Goal: Task Accomplishment & Management: Manage account settings

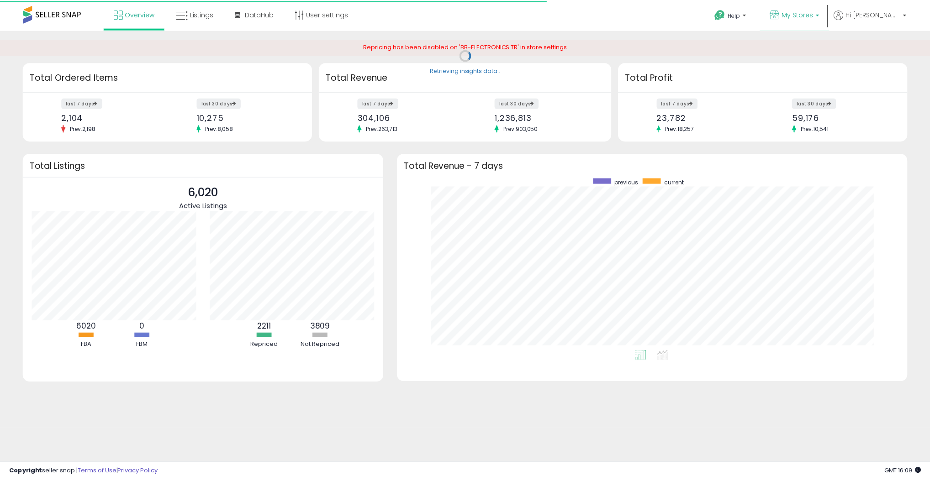
scroll to position [172, 495]
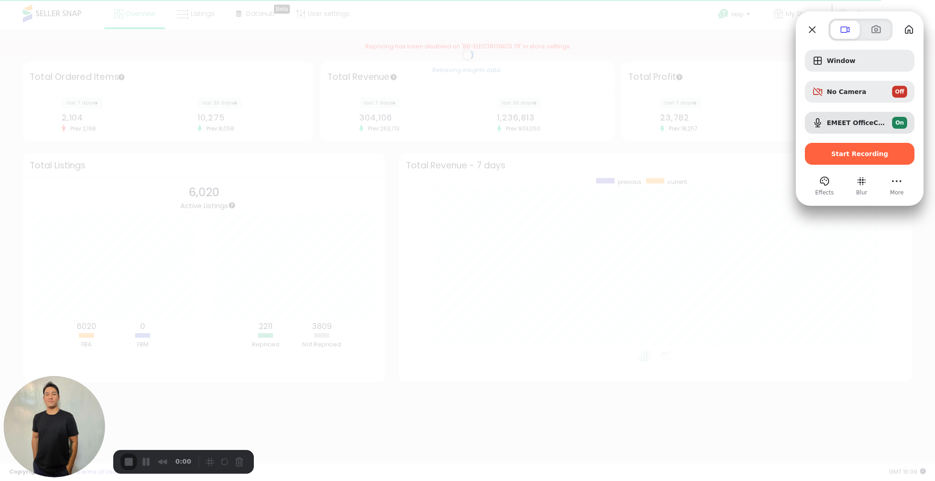
click at [868, 160] on div "Start Recording" at bounding box center [860, 154] width 110 height 22
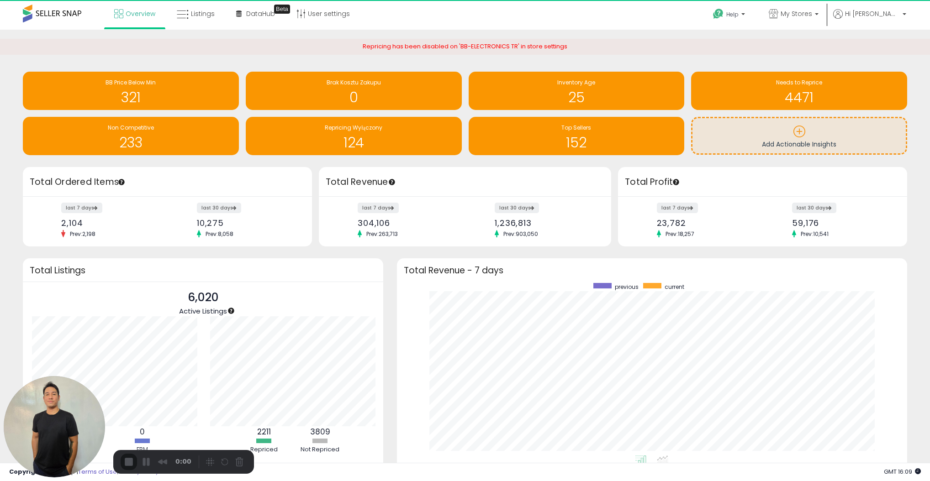
scroll to position [456365, 456046]
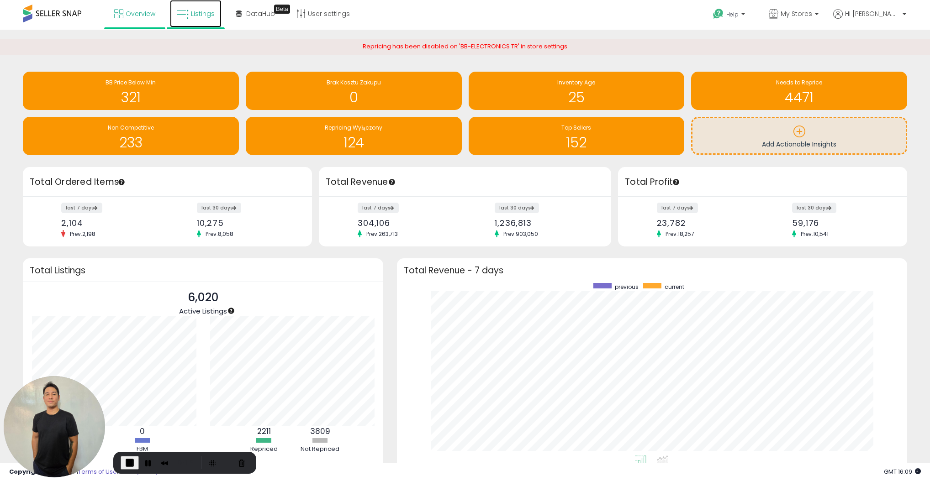
click at [187, 16] on icon at bounding box center [183, 15] width 12 height 12
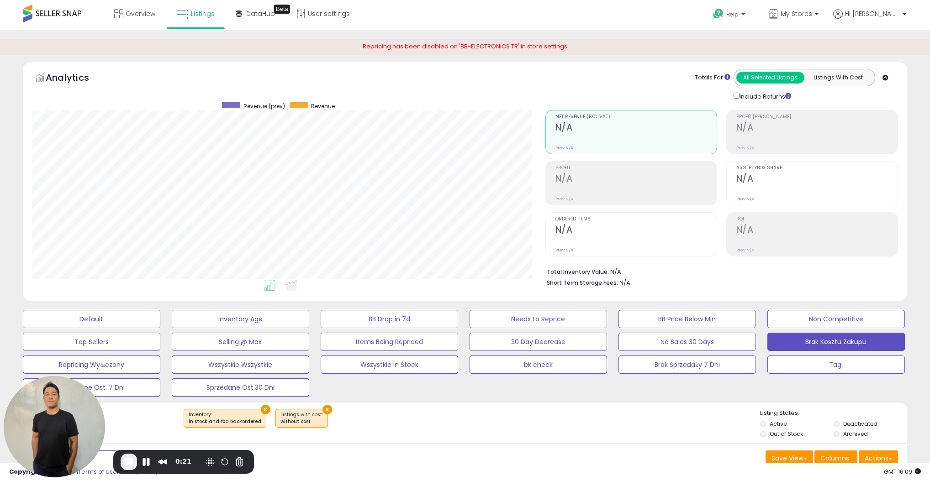
scroll to position [187, 513]
click at [818, 12] on p "My Stores" at bounding box center [793, 14] width 50 height 11
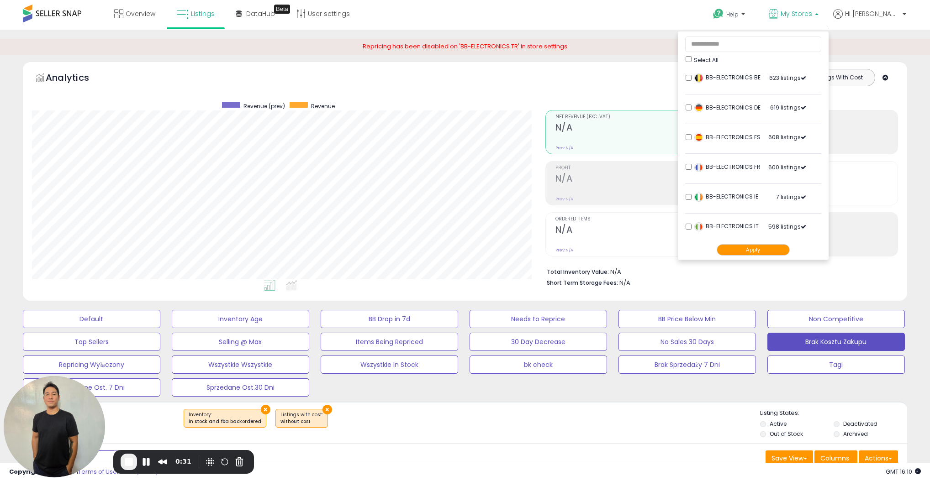
click at [865, 43] on div "Repricing has been disabled on 'BB-ELECTRONICS TR' in store settings" at bounding box center [465, 47] width 930 height 16
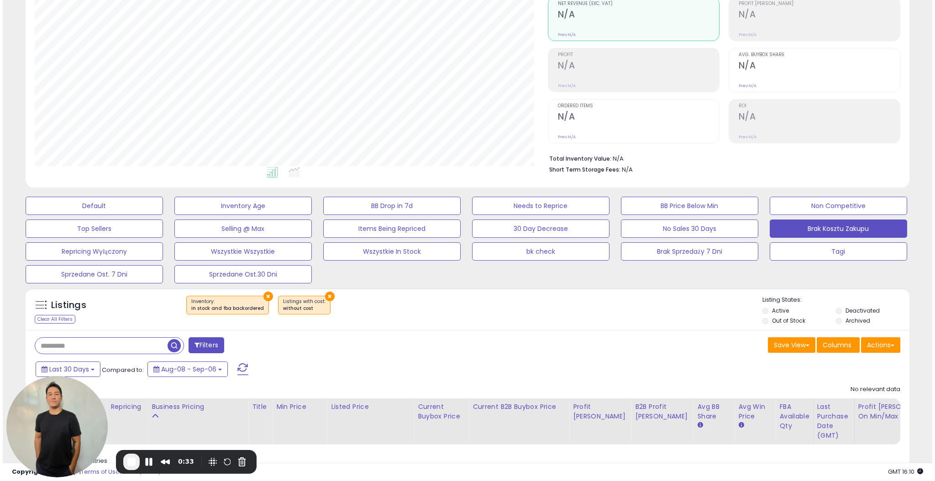
scroll to position [152, 0]
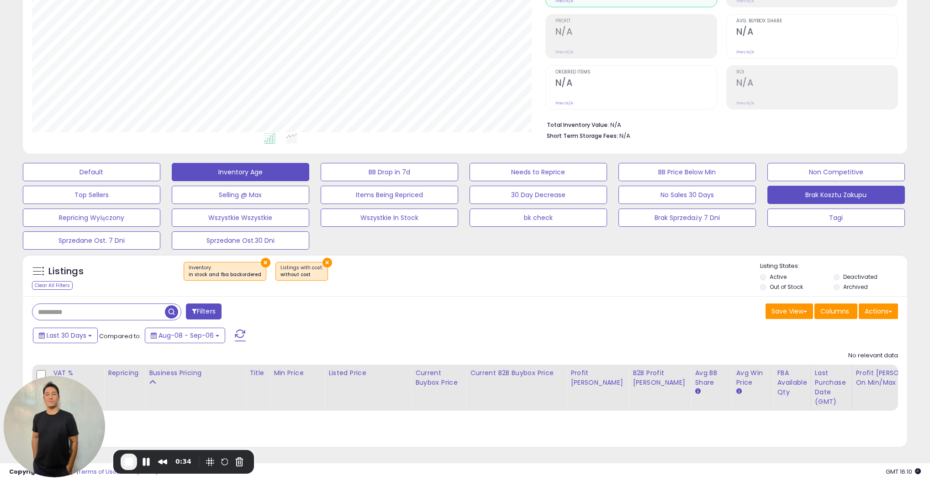
click at [236, 163] on button "Inventory Age" at bounding box center [240, 172] width 137 height 18
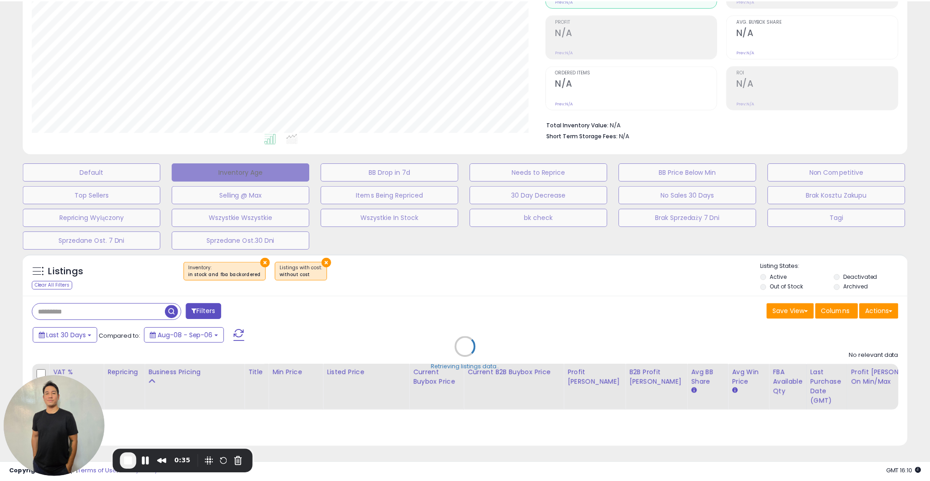
scroll to position [187, 516]
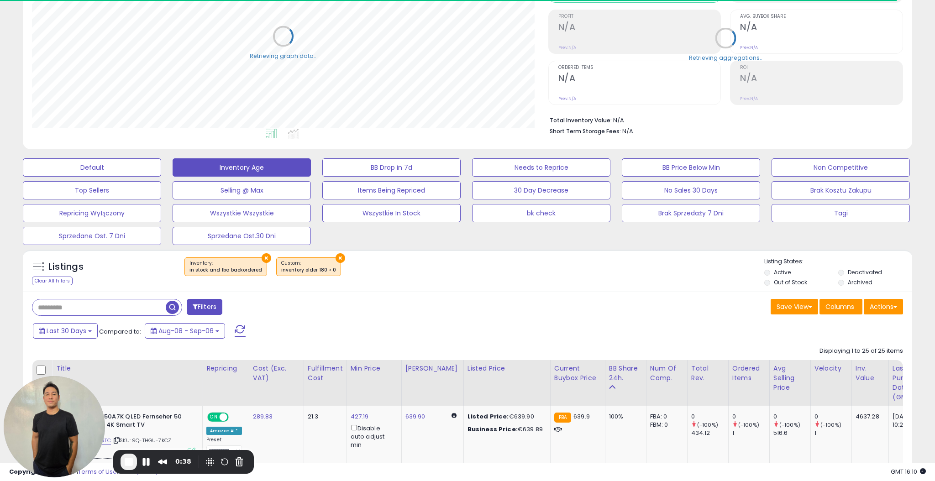
select select "**"
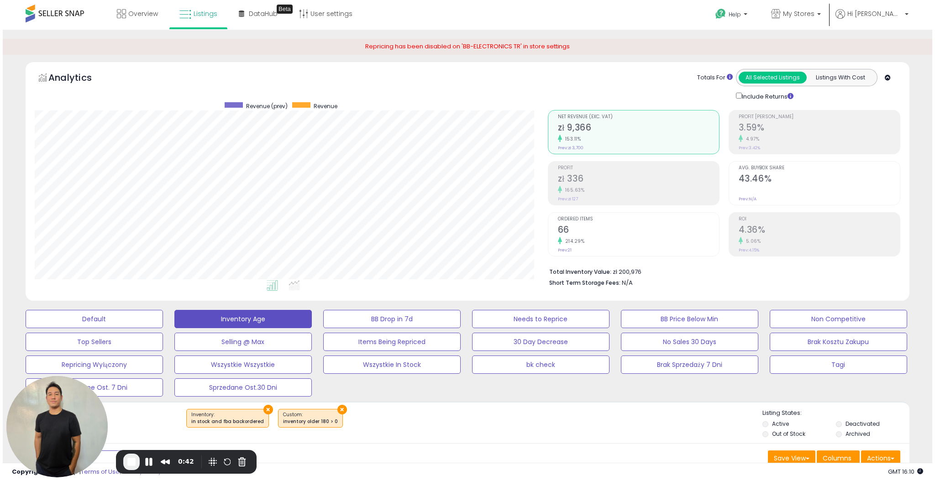
scroll to position [187, 513]
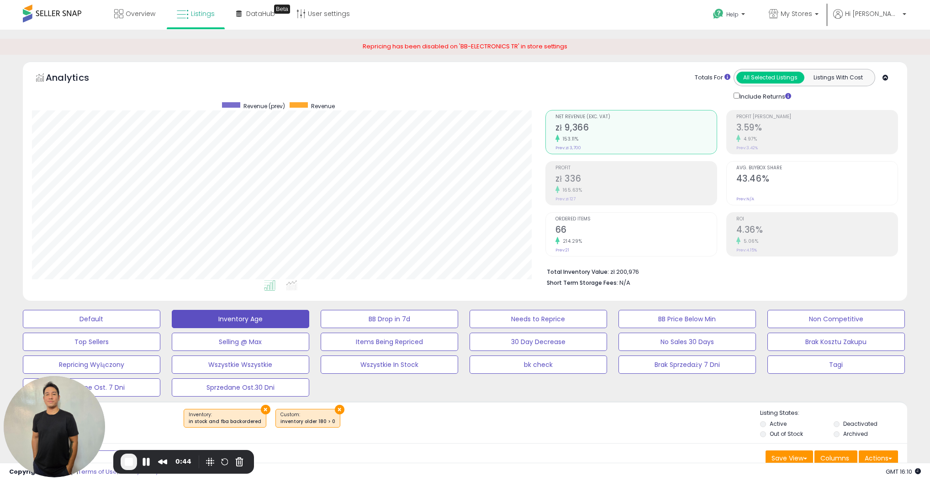
drag, startPoint x: 551, startPoint y: 126, endPoint x: 560, endPoint y: 121, distance: 10.9
click at [553, 126] on li "Net Revenue (Exc. VAT) zł 9,366 153.11% Prev: zł 3,700" at bounding box center [631, 132] width 172 height 44
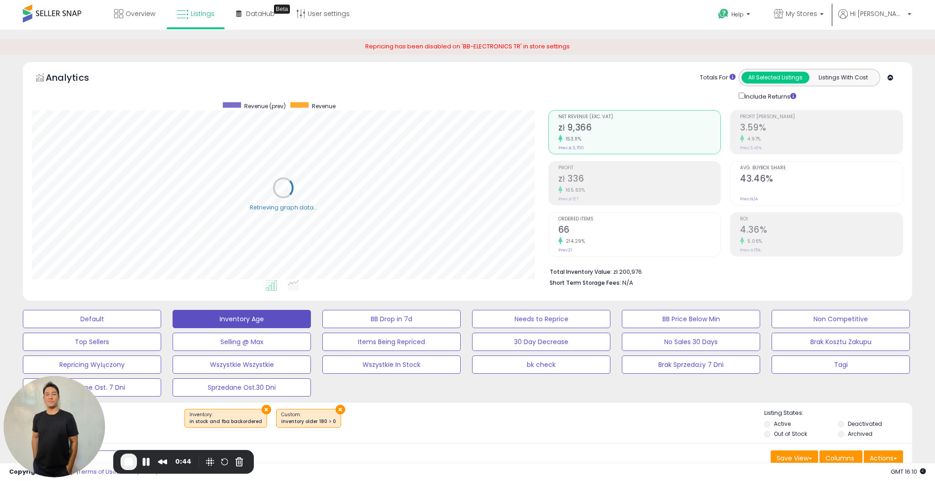
scroll to position [456350, 456022]
click at [629, 65] on div "Analytics Totals For All Selected Listings Listings With Cost Include Returns" at bounding box center [467, 182] width 889 height 240
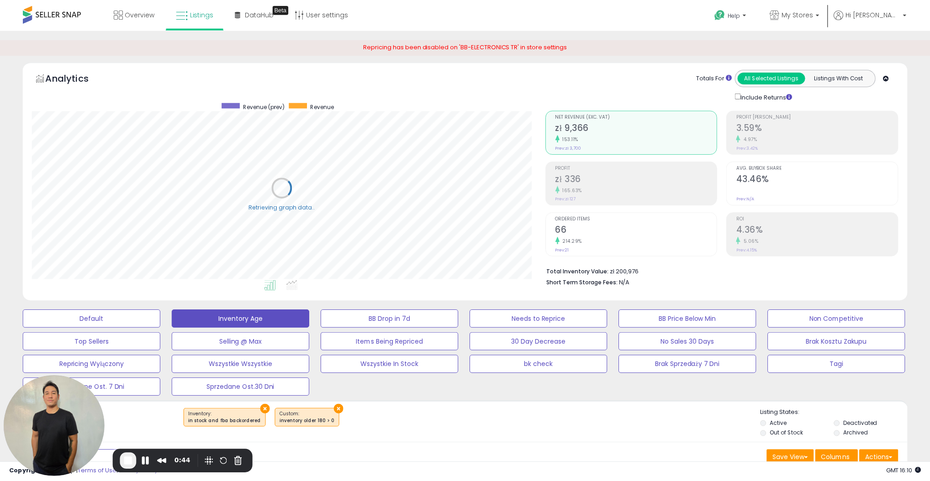
scroll to position [456350, 456025]
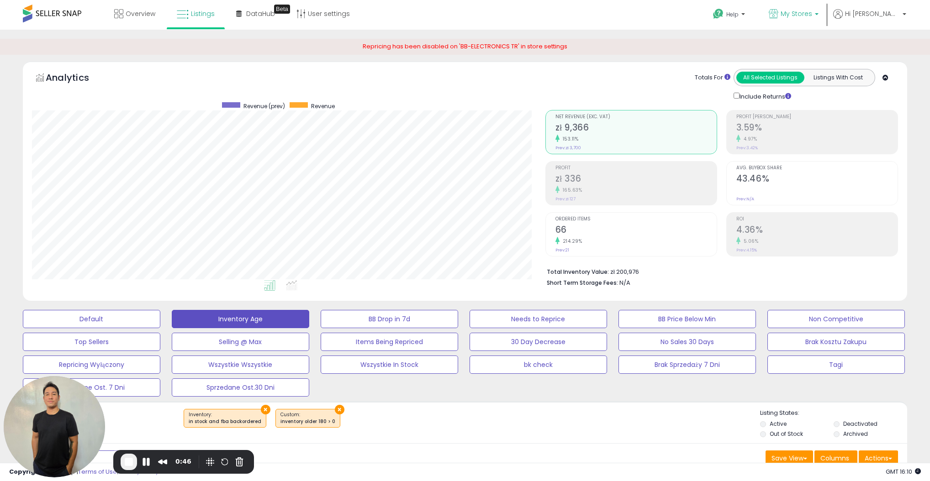
click at [812, 13] on span "My Stores" at bounding box center [796, 13] width 32 height 9
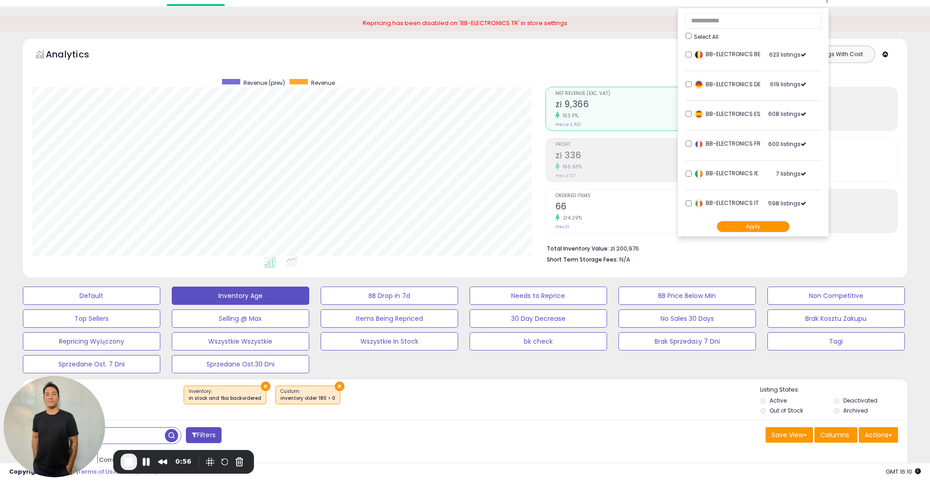
scroll to position [0, 0]
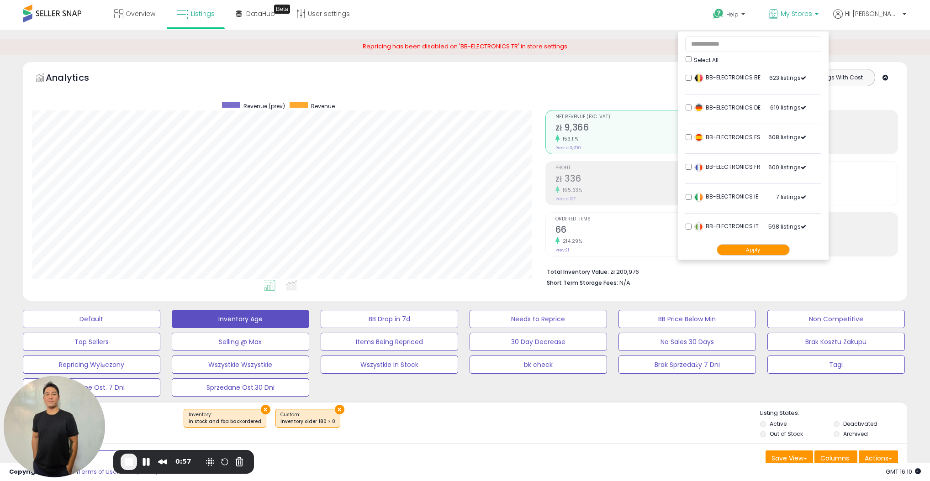
click at [902, 236] on div "Retrieving aggregations.. Net Revenue (Exc. VAT) zł 9,366 153.11% Prev: zł 3,70…" at bounding box center [721, 196] width 367 height 191
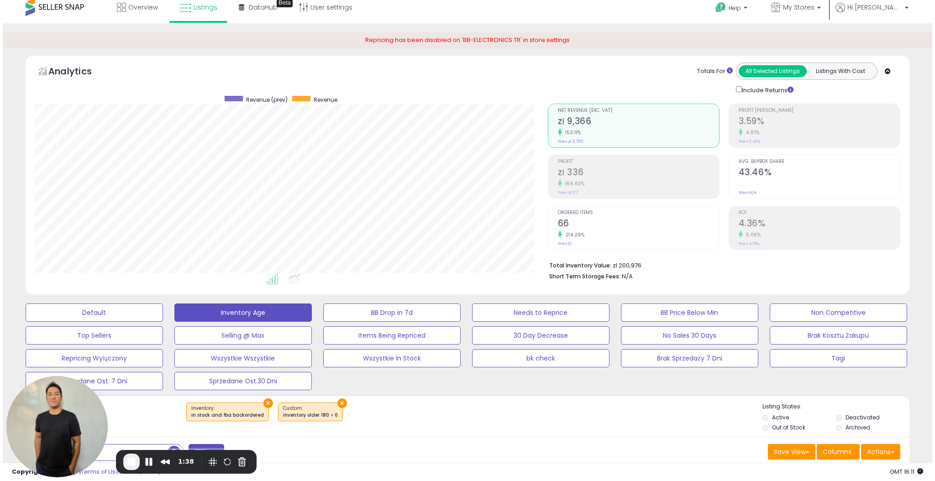
scroll to position [7, 0]
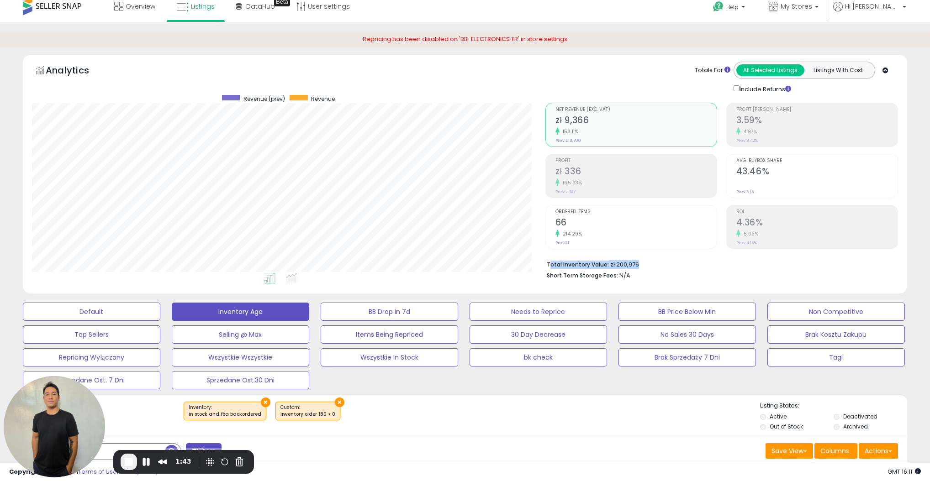
drag, startPoint x: 649, startPoint y: 267, endPoint x: 551, endPoint y: 264, distance: 98.2
click at [551, 264] on li "Total Inventory Value: zł 200,976" at bounding box center [718, 263] width 345 height 11
drag, startPoint x: 606, startPoint y: 124, endPoint x: 556, endPoint y: 122, distance: 50.7
click at [556, 122] on h2 "zł 9,366" at bounding box center [635, 121] width 161 height 12
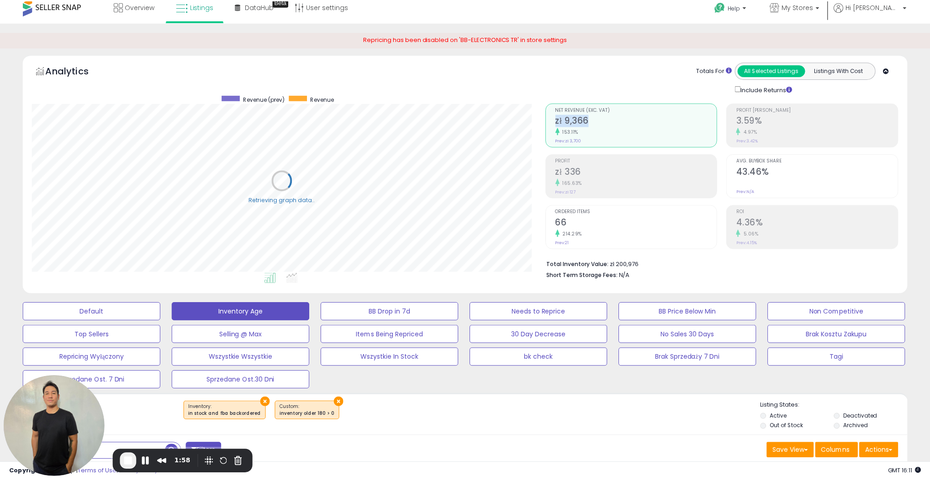
scroll to position [456350, 456025]
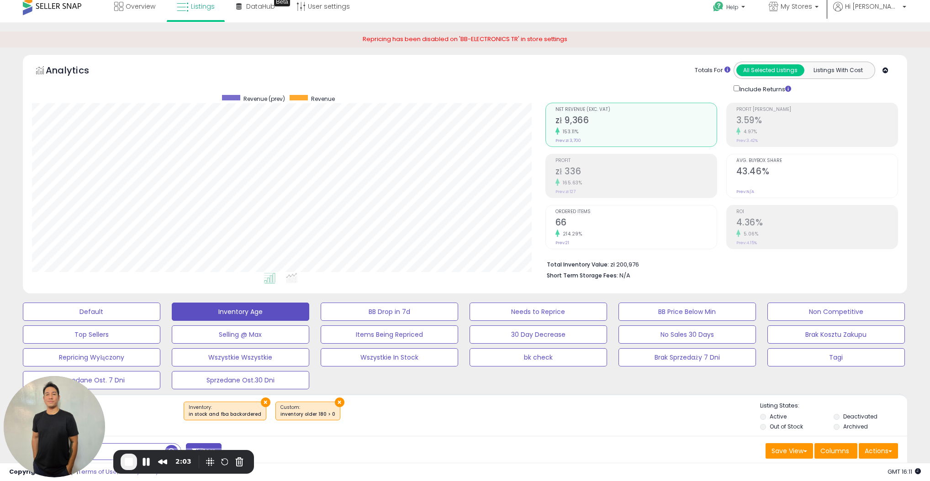
click at [590, 83] on div "Totals For All Selected Listings Listings With Cost Include Returns" at bounding box center [718, 78] width 346 height 32
click at [809, 8] on span "My Stores" at bounding box center [796, 6] width 32 height 9
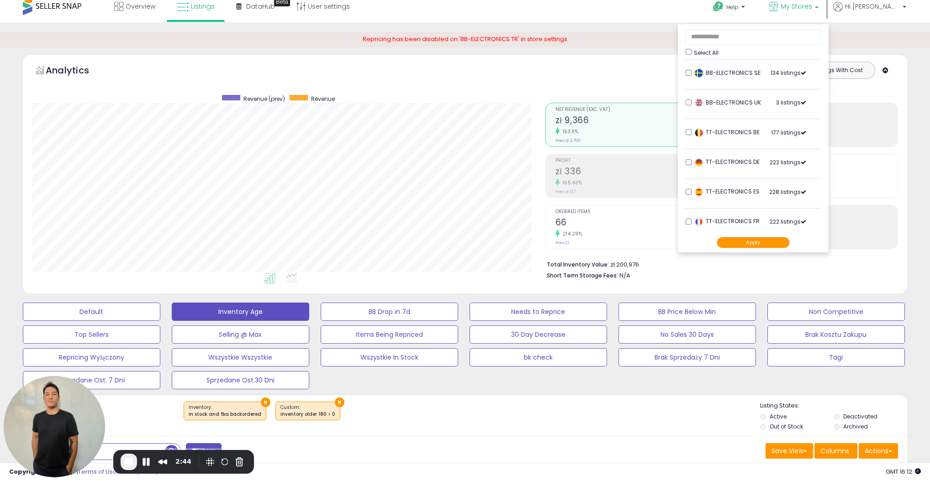
scroll to position [193, 0]
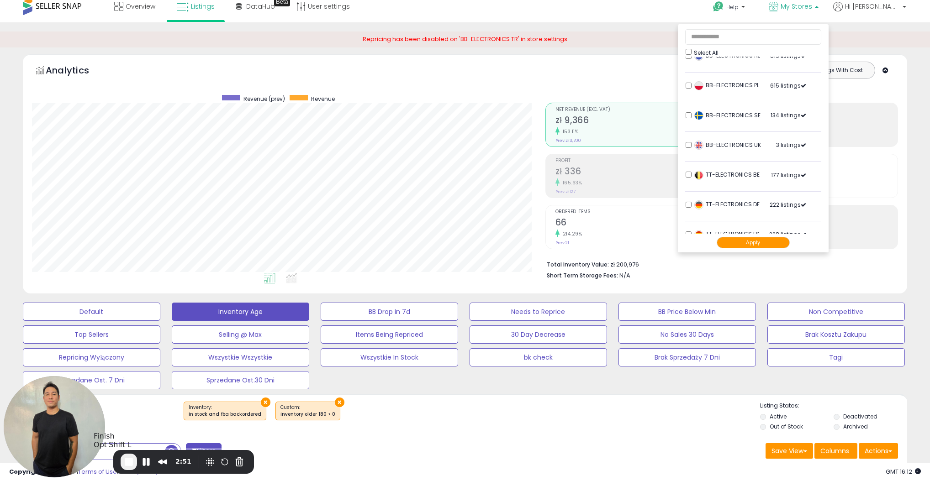
click at [130, 467] on span "End Recording" at bounding box center [128, 462] width 11 height 11
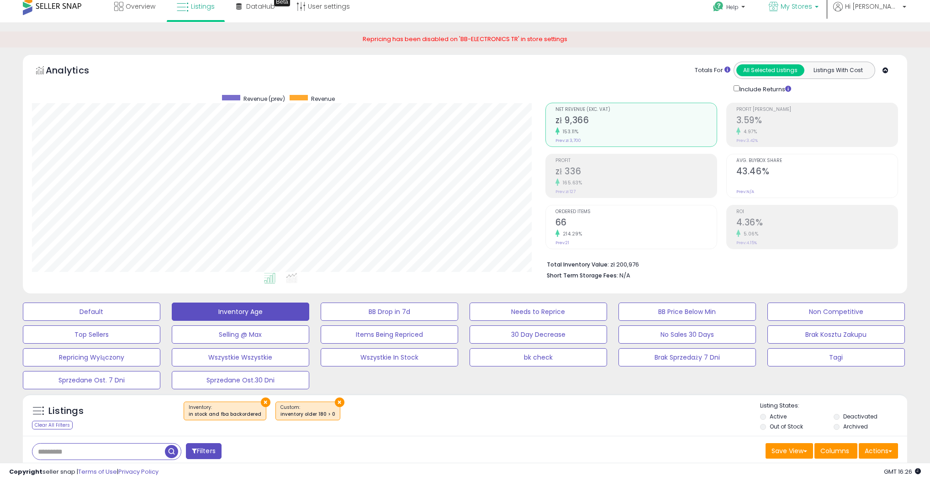
click at [812, 8] on span "My Stores" at bounding box center [796, 6] width 32 height 9
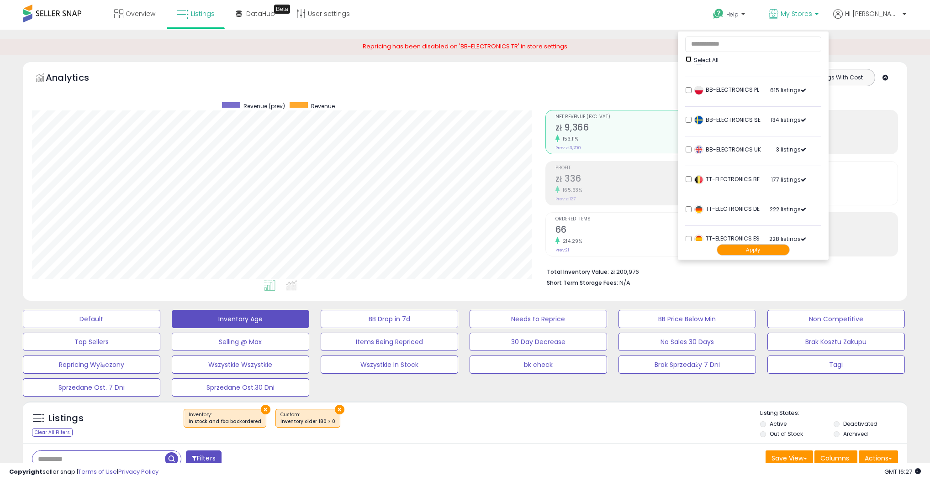
scroll to position [191, 0]
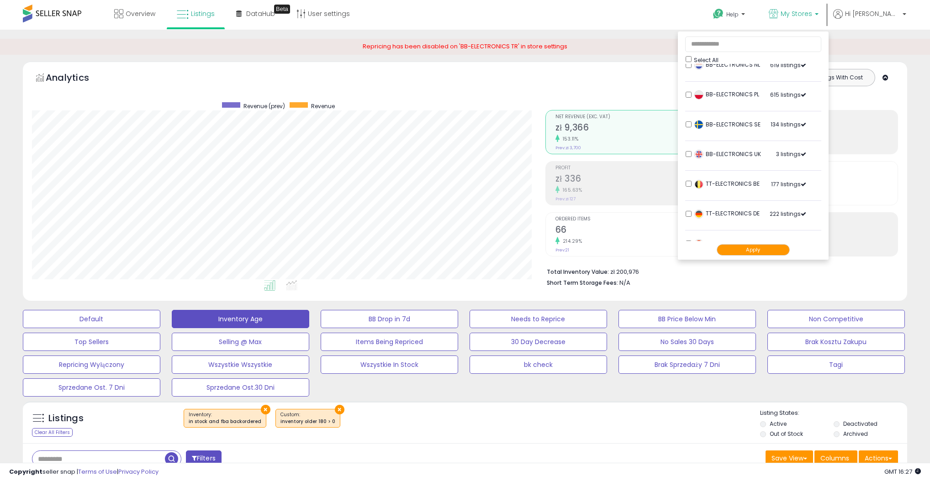
click at [783, 252] on button "Apply" at bounding box center [752, 249] width 73 height 11
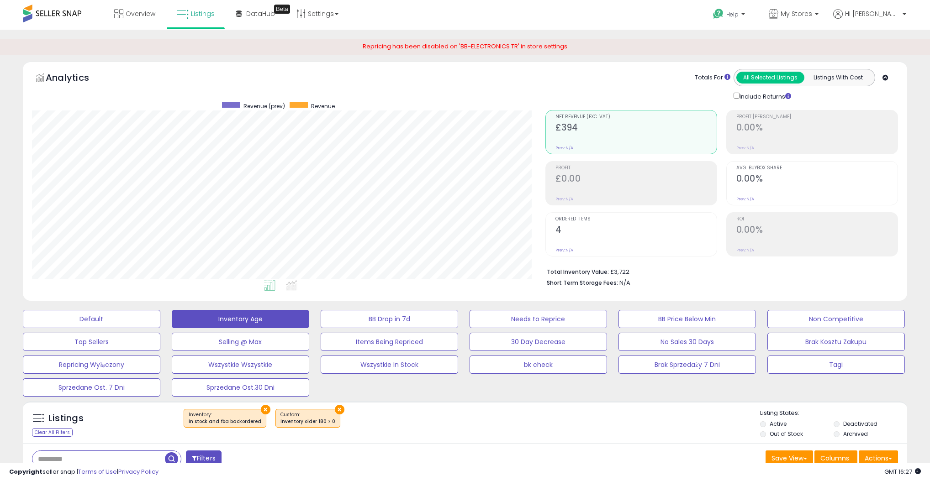
scroll to position [187, 513]
click at [818, 17] on p "My Stores" at bounding box center [793, 14] width 50 height 11
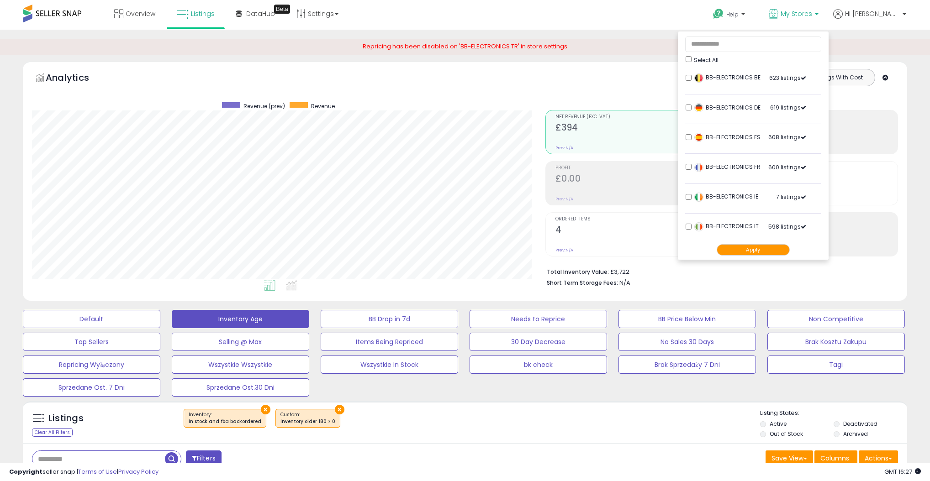
click at [762, 255] on button "Apply" at bounding box center [752, 249] width 73 height 11
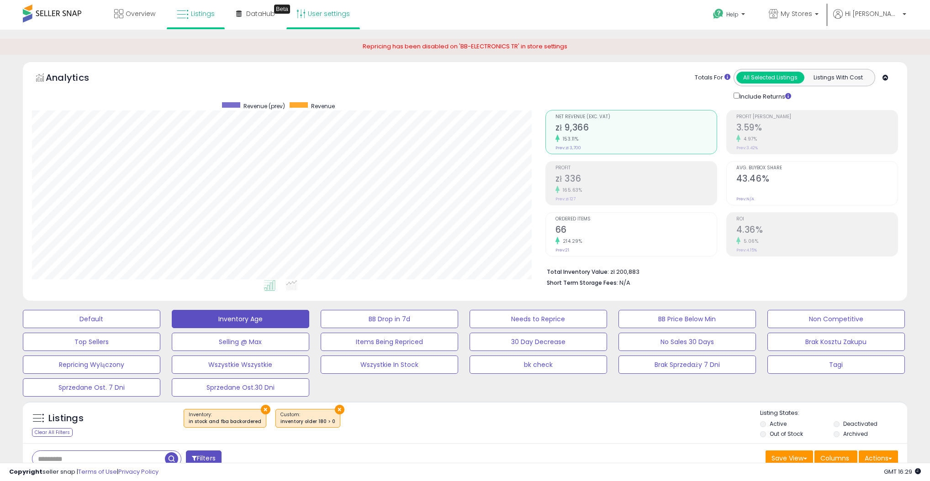
scroll to position [187, 513]
click at [812, 18] on span "My Stores" at bounding box center [796, 13] width 32 height 9
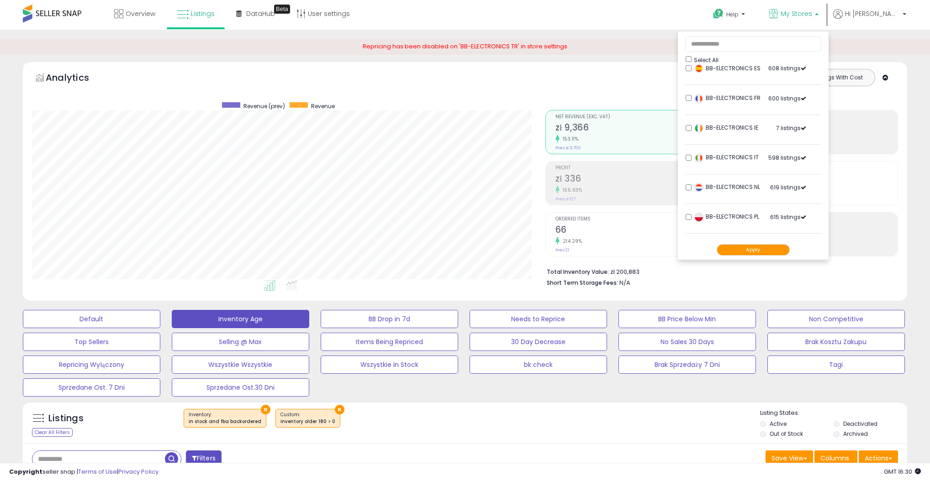
scroll to position [0, 0]
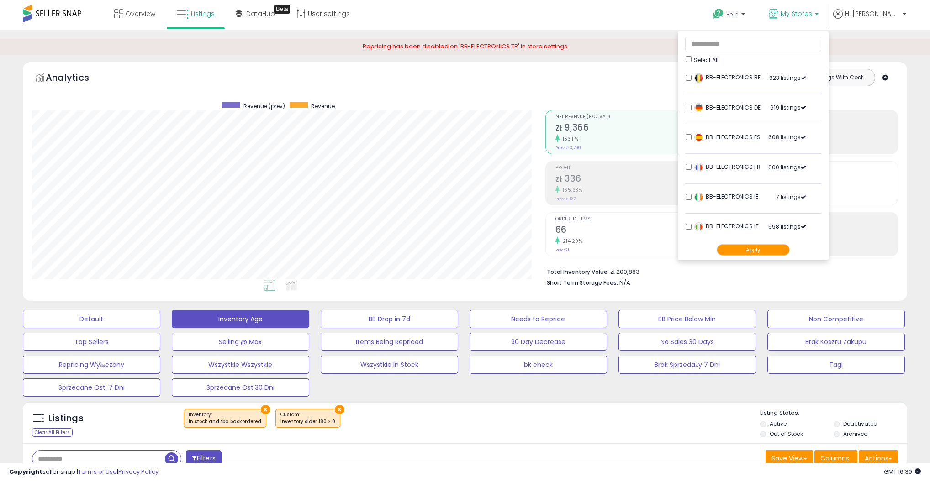
click at [772, 251] on button "Apply" at bounding box center [752, 249] width 73 height 11
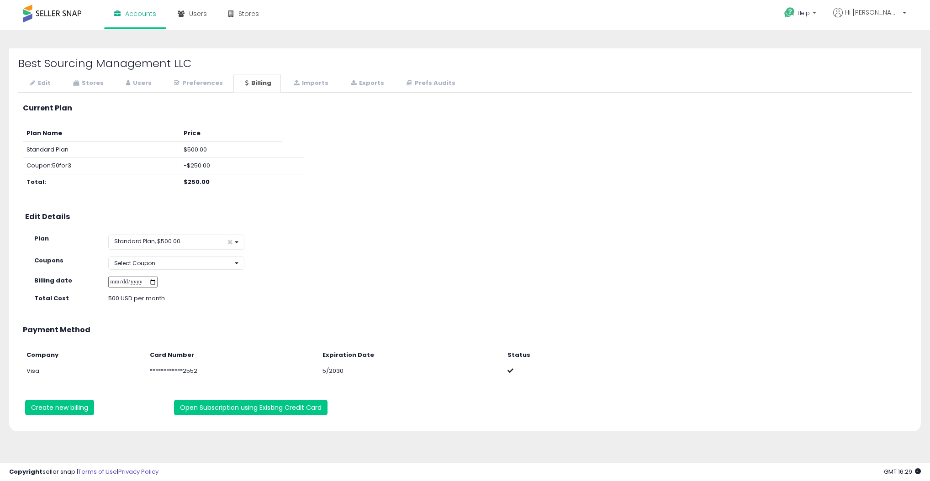
scroll to position [5, 0]
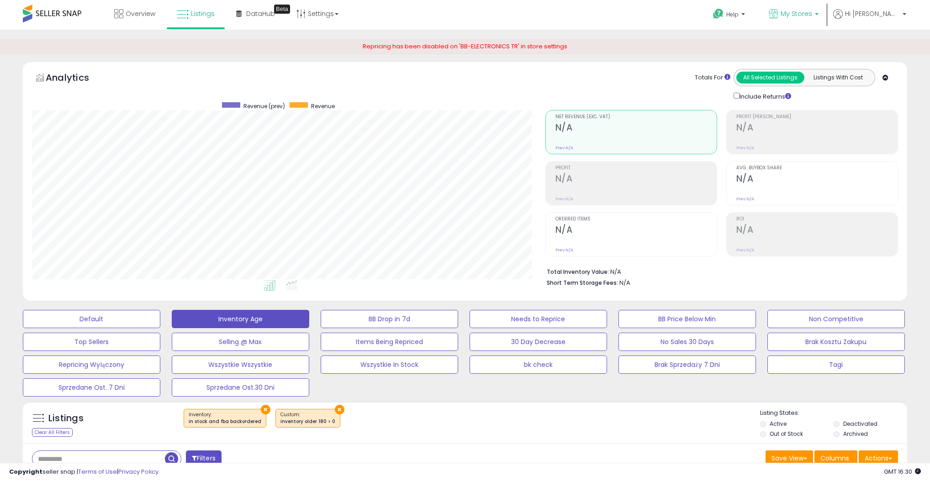
click at [812, 10] on span "My Stores" at bounding box center [796, 13] width 32 height 9
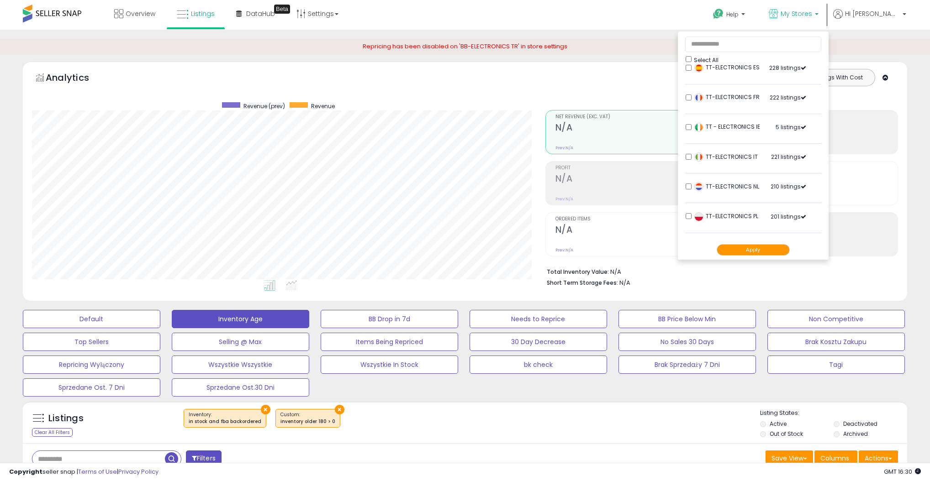
scroll to position [418, 0]
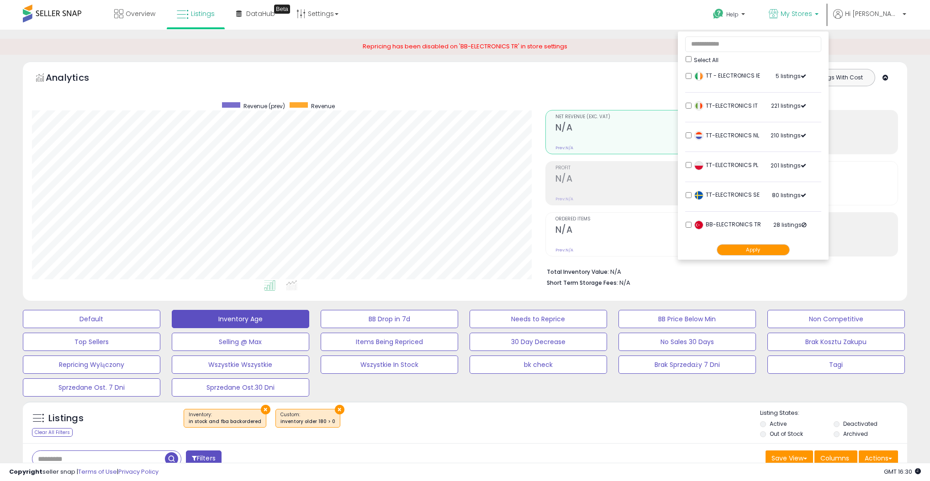
click at [785, 254] on button "Apply" at bounding box center [752, 249] width 73 height 11
click at [784, 252] on button "Apply" at bounding box center [752, 249] width 73 height 11
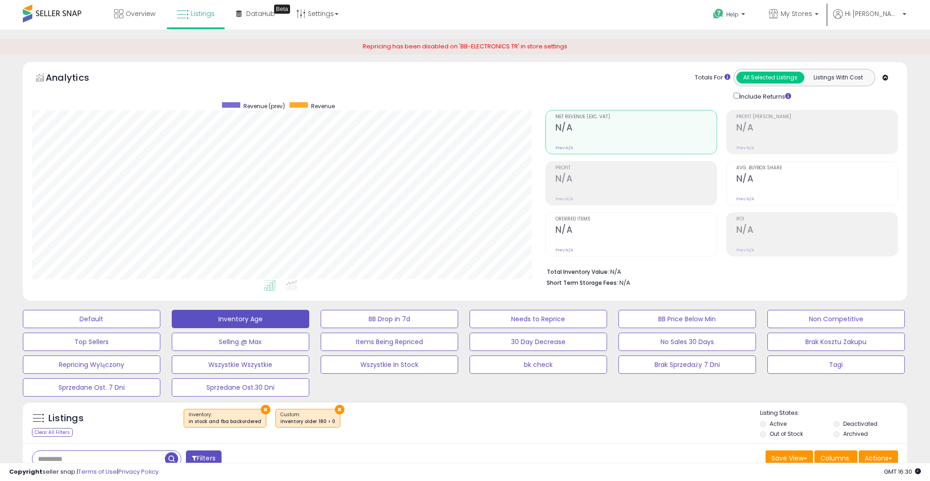
scroll to position [187, 513]
click at [812, 18] on span "My Stores" at bounding box center [796, 13] width 32 height 9
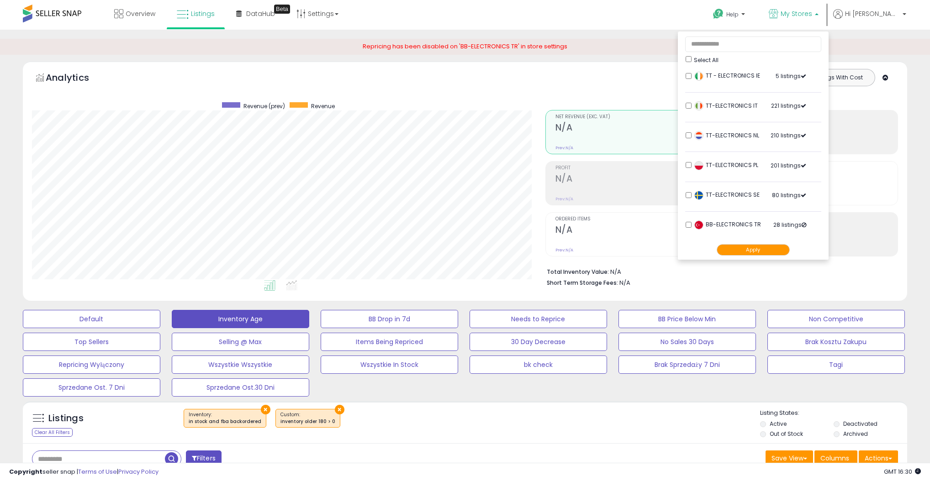
scroll to position [1, 0]
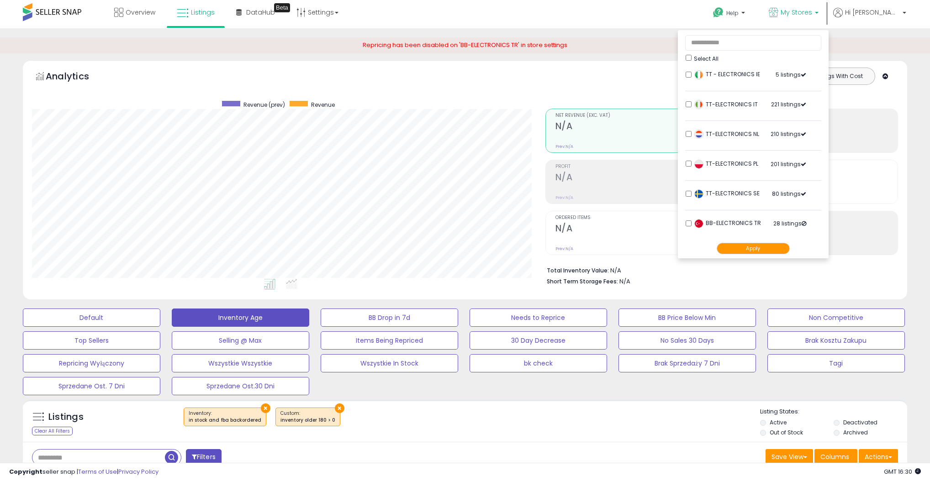
click at [768, 250] on button "Apply" at bounding box center [752, 248] width 73 height 11
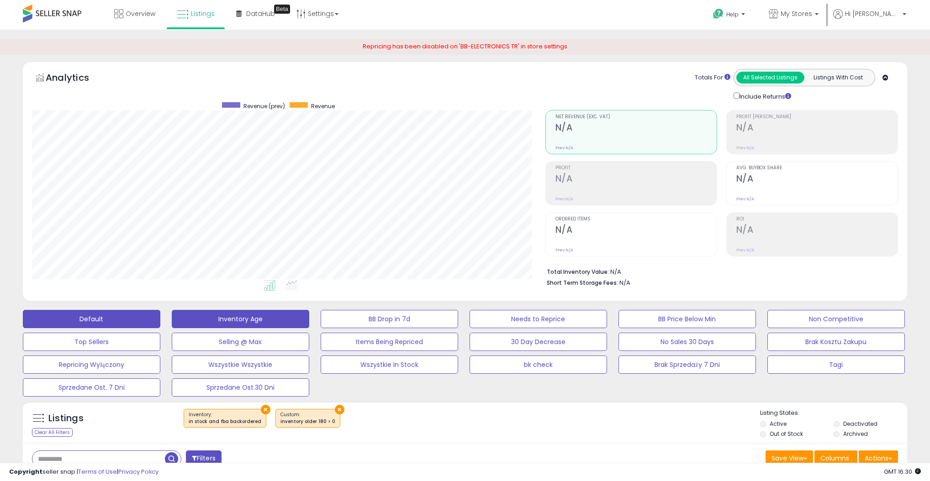
click at [128, 319] on button "Default" at bounding box center [91, 319] width 137 height 18
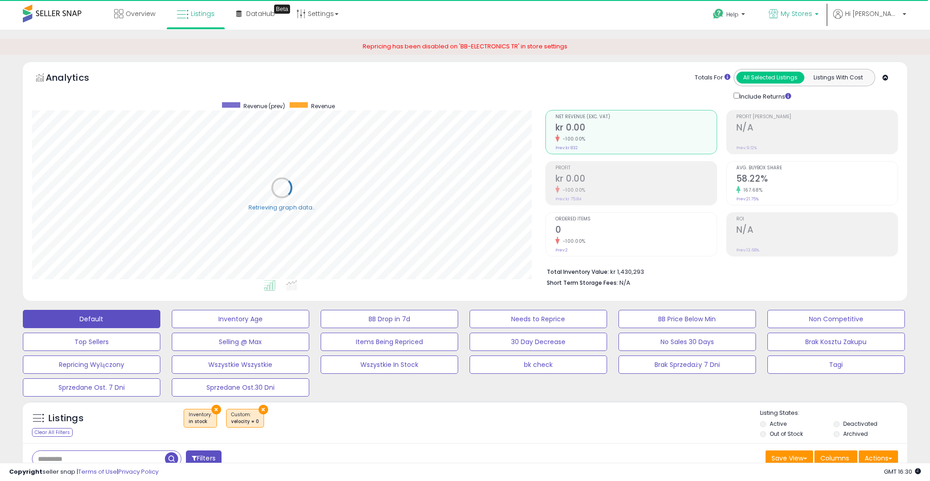
click at [818, 18] on p "My Stores" at bounding box center [793, 14] width 50 height 11
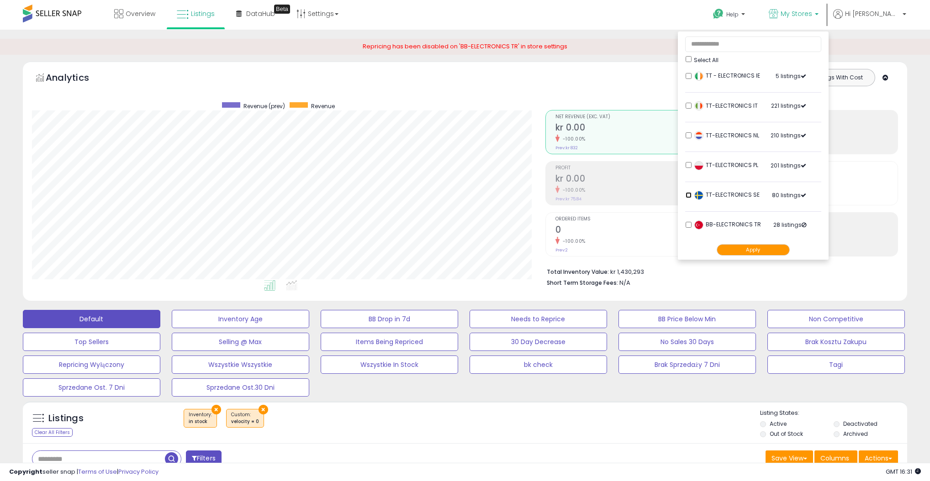
scroll to position [1, 0]
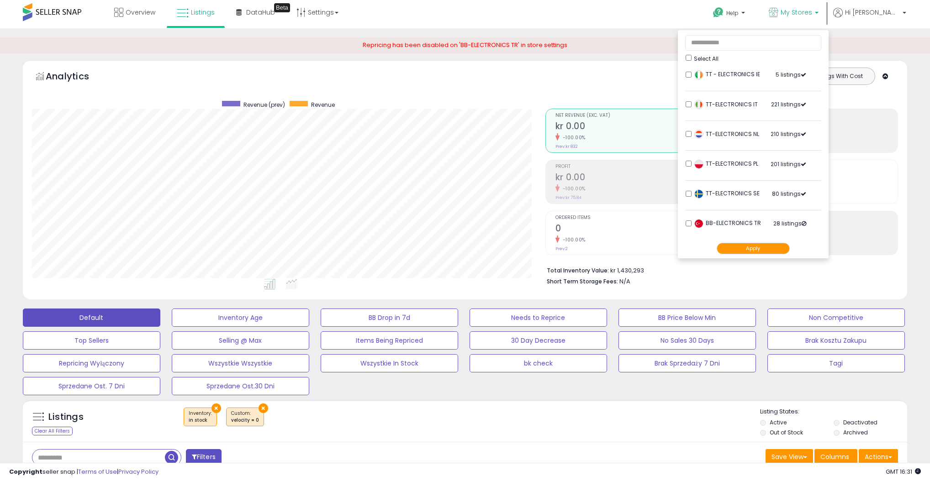
click at [766, 251] on button "Apply" at bounding box center [752, 248] width 73 height 11
